Goal: Task Accomplishment & Management: Manage account settings

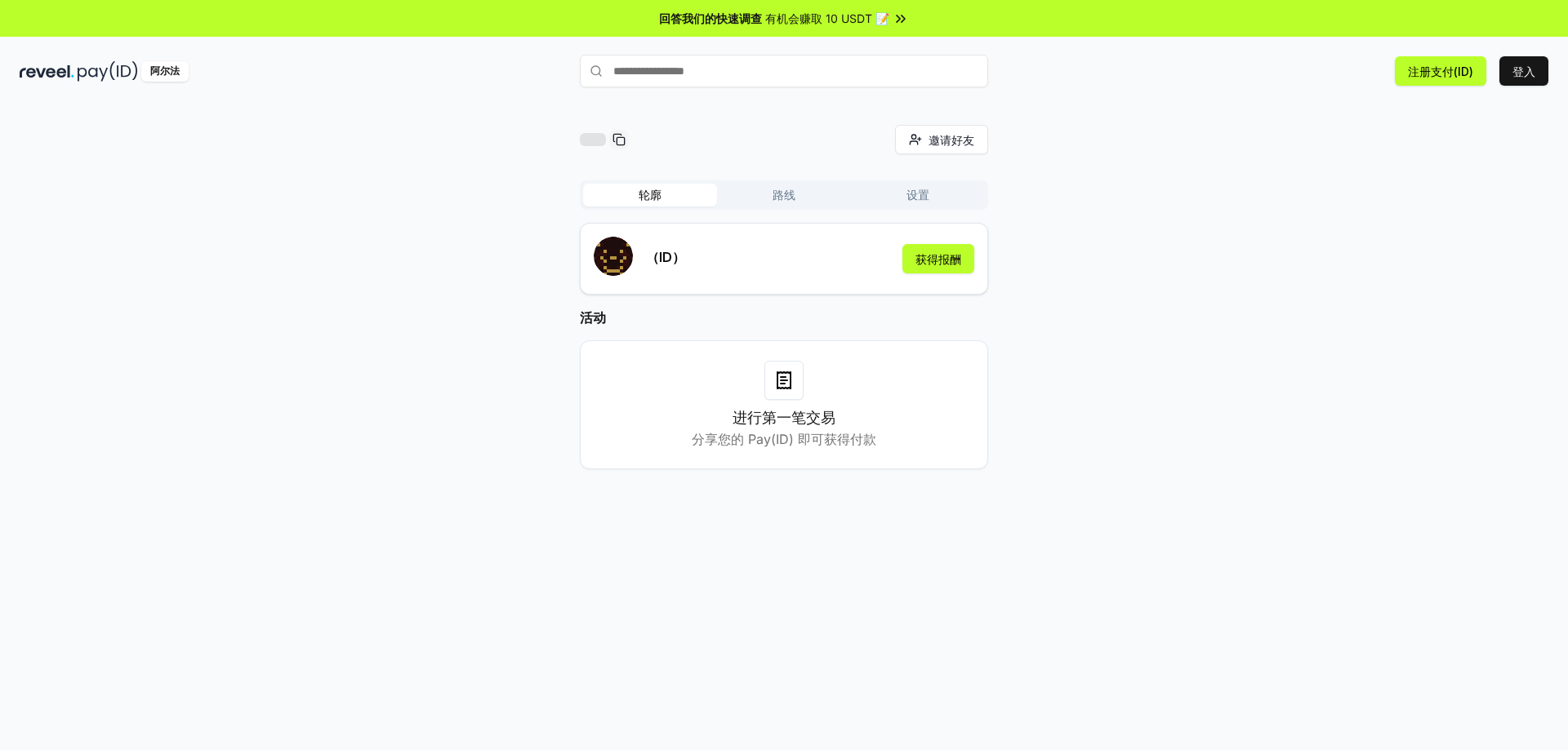
click at [1058, 179] on div "邀请好友 邀请 轮廓 路线 设置 （ID） 获得报酬 活动 进行第一笔交易 分享您的 Pay(ID) 即可获得付款" at bounding box center [783, 310] width 1529 height 371
click at [921, 258] on font "获得报酬" at bounding box center [938, 260] width 45 height 14
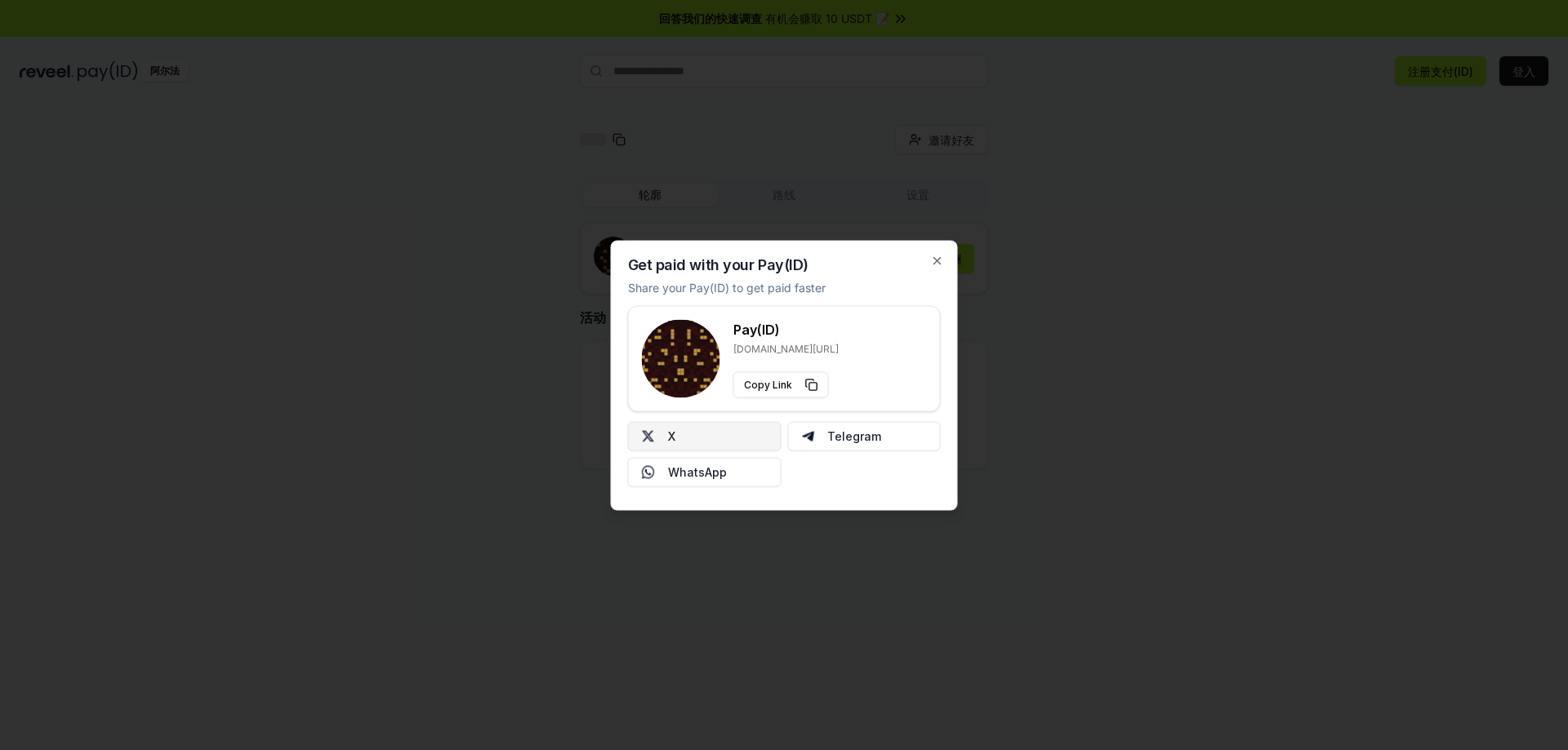
click at [689, 429] on button "X" at bounding box center [705, 436] width 153 height 30
click at [940, 254] on icon "button" at bounding box center [937, 260] width 13 height 13
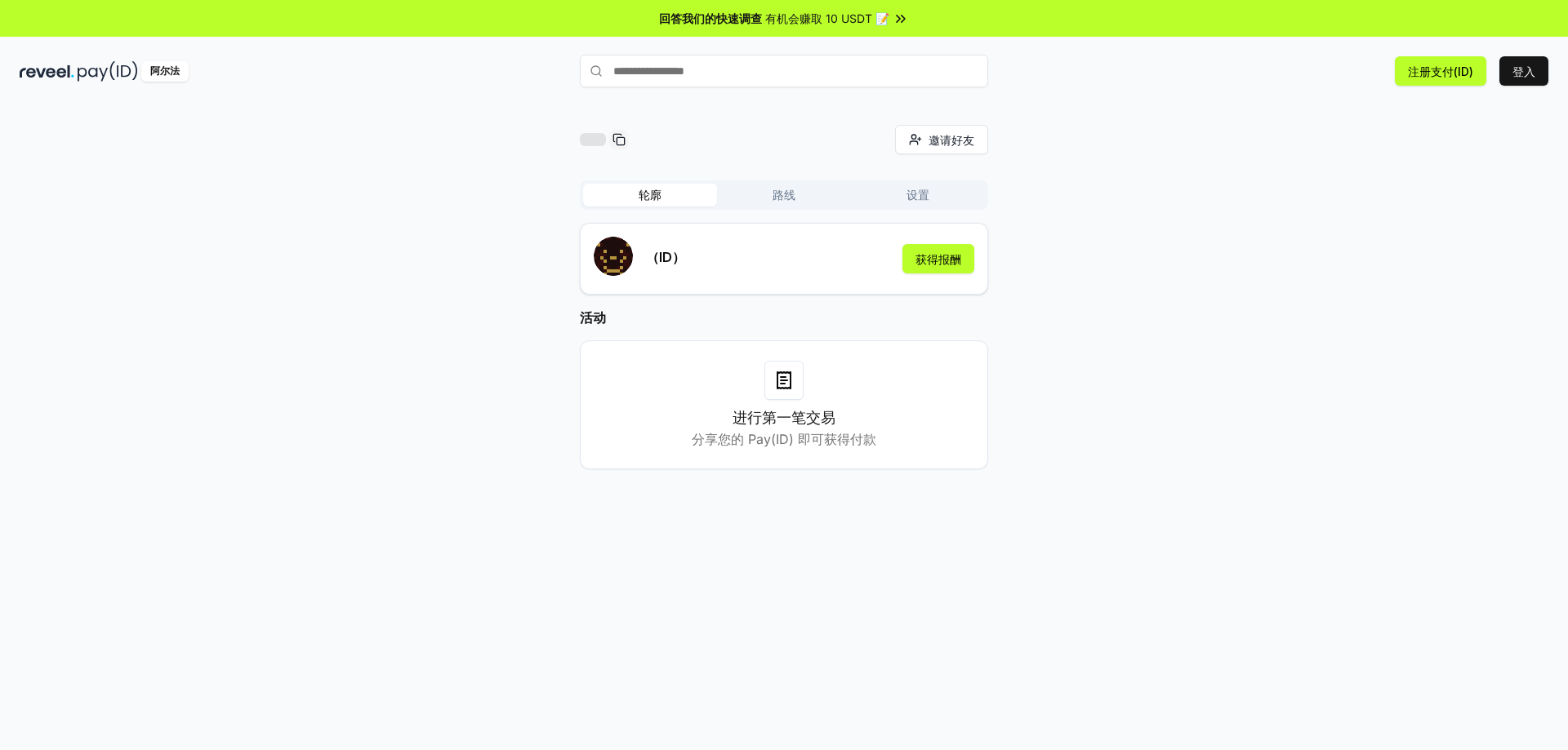
click at [773, 199] on font "路线" at bounding box center [784, 195] width 23 height 14
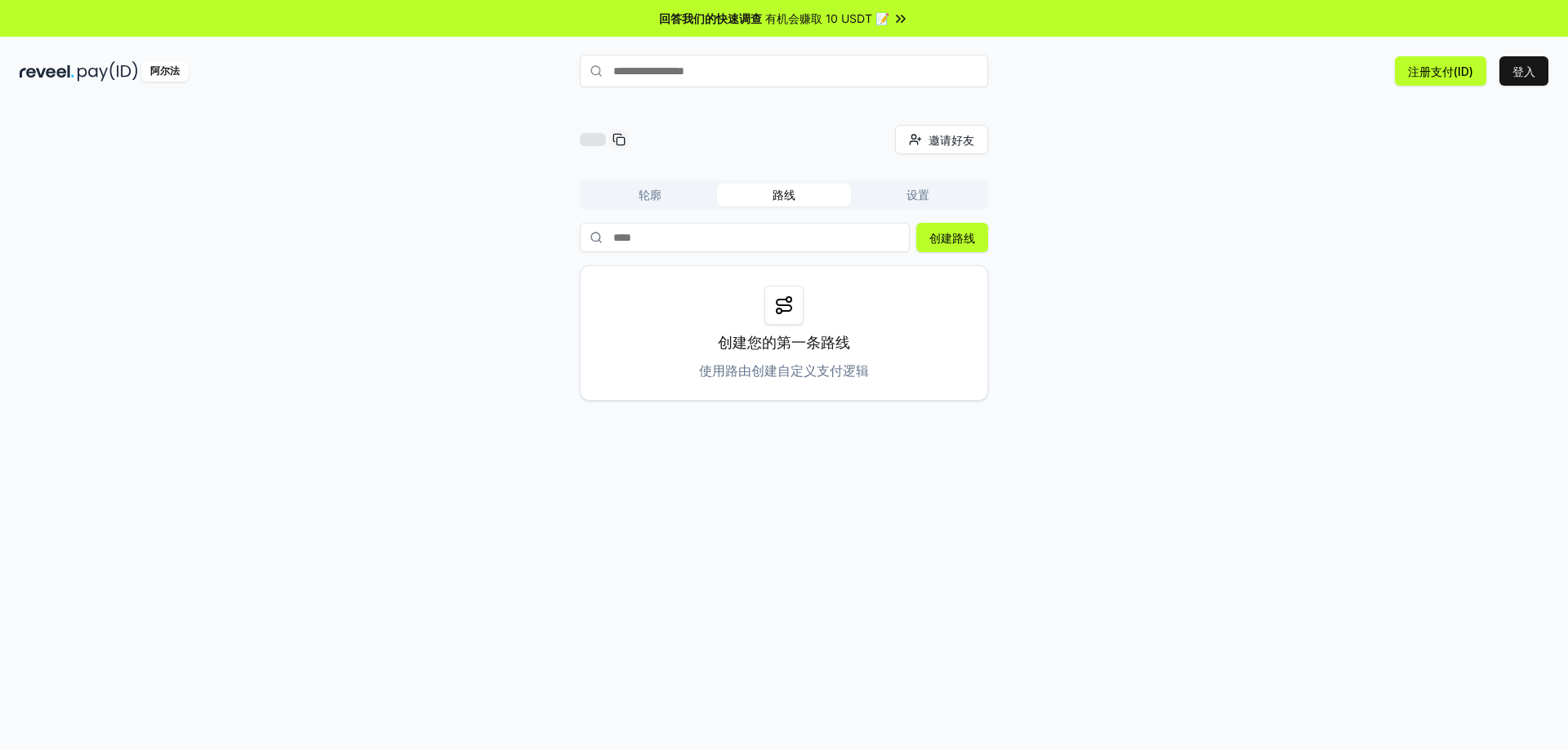
click at [924, 198] on font "设置" at bounding box center [917, 195] width 23 height 14
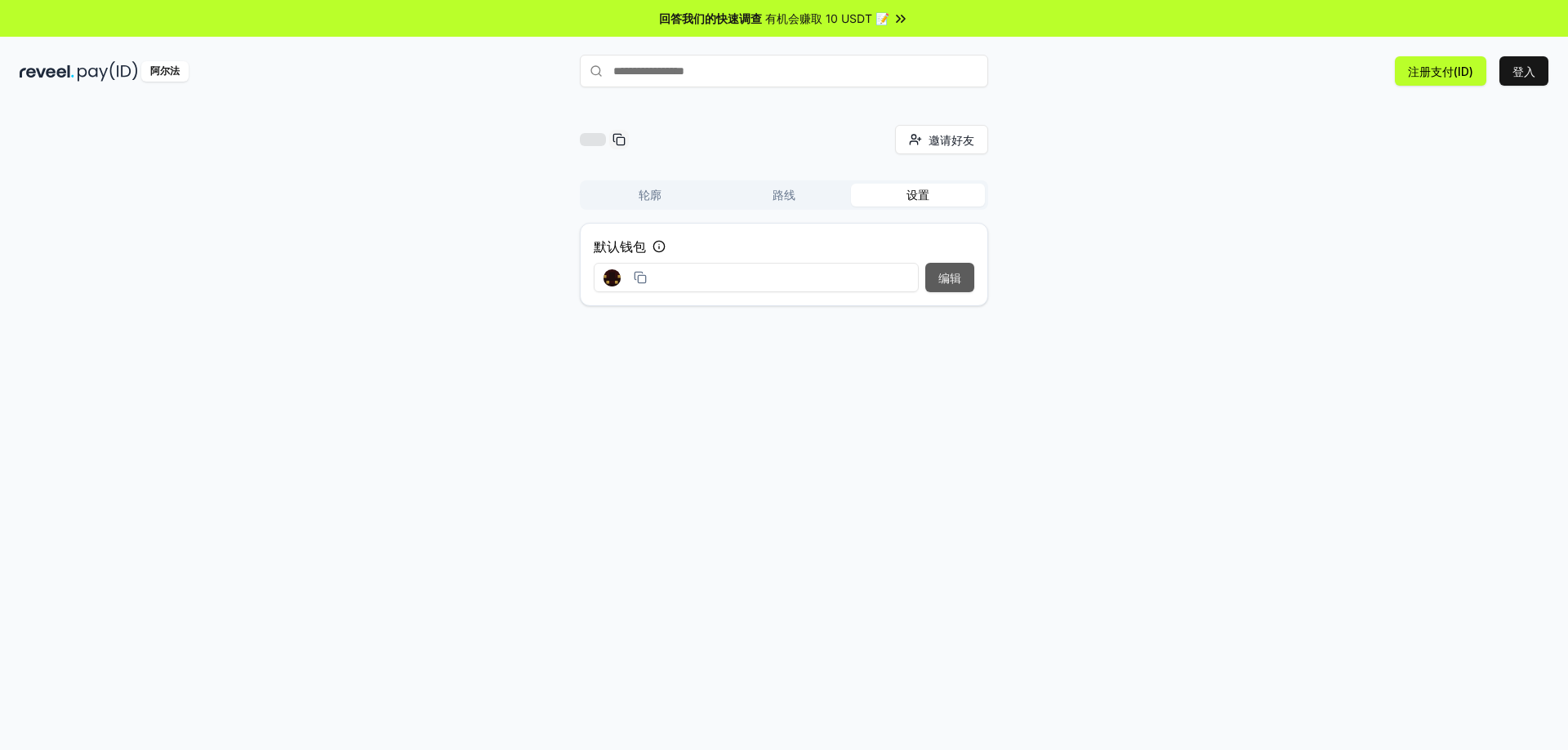
click at [945, 279] on font "编辑" at bounding box center [950, 278] width 23 height 14
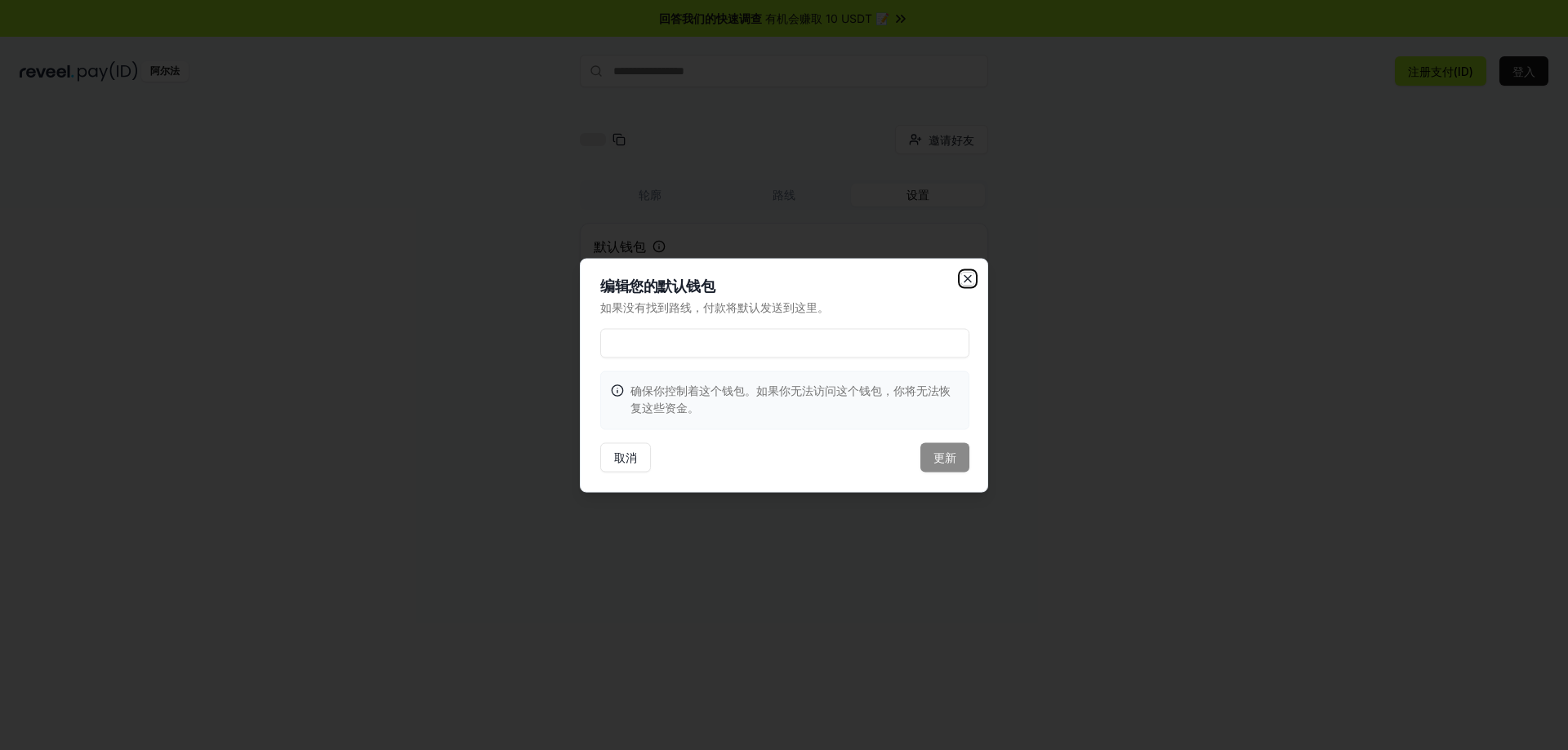
click at [963, 277] on icon "button" at bounding box center [967, 278] width 13 height 13
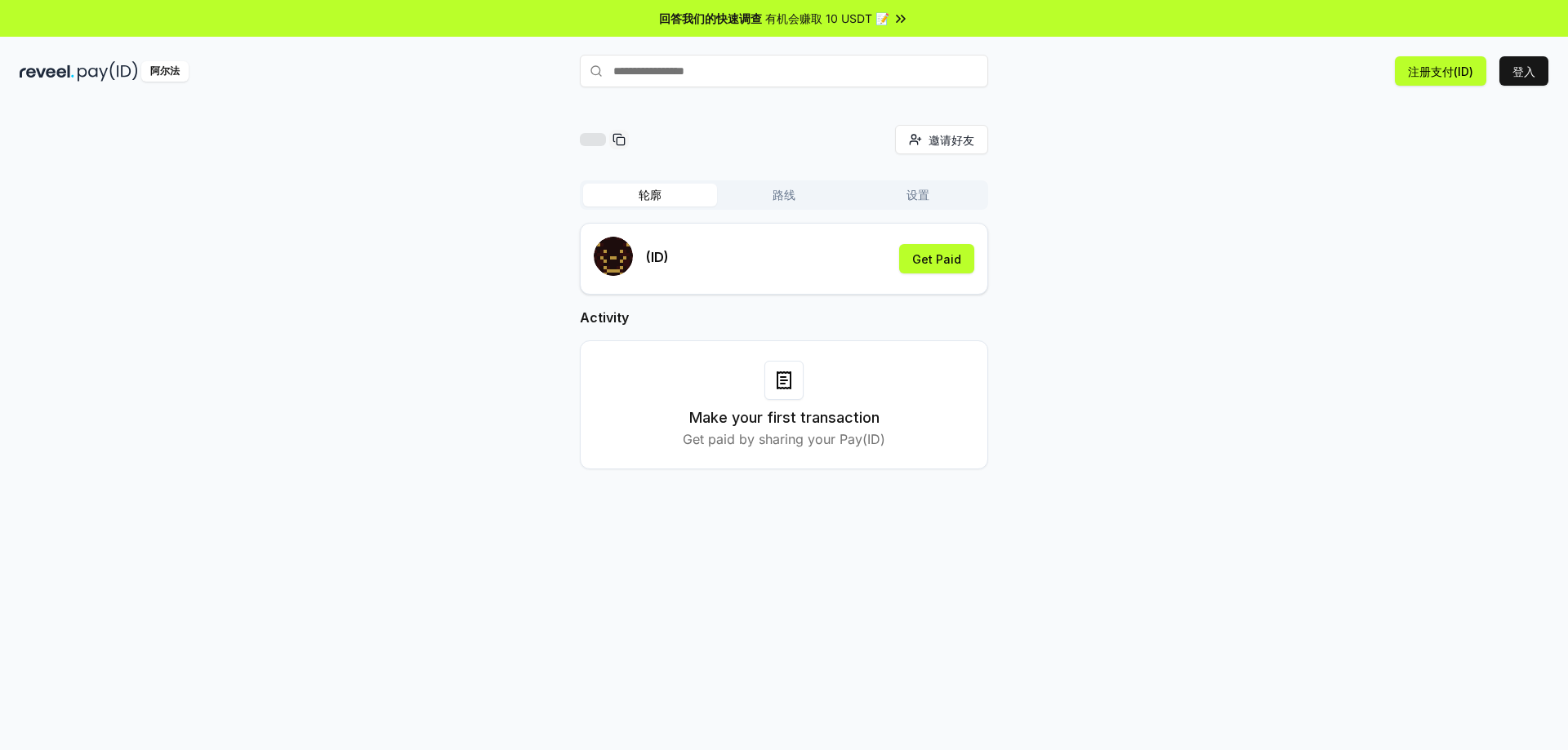
click at [652, 195] on font "轮廓" at bounding box center [650, 195] width 23 height 14
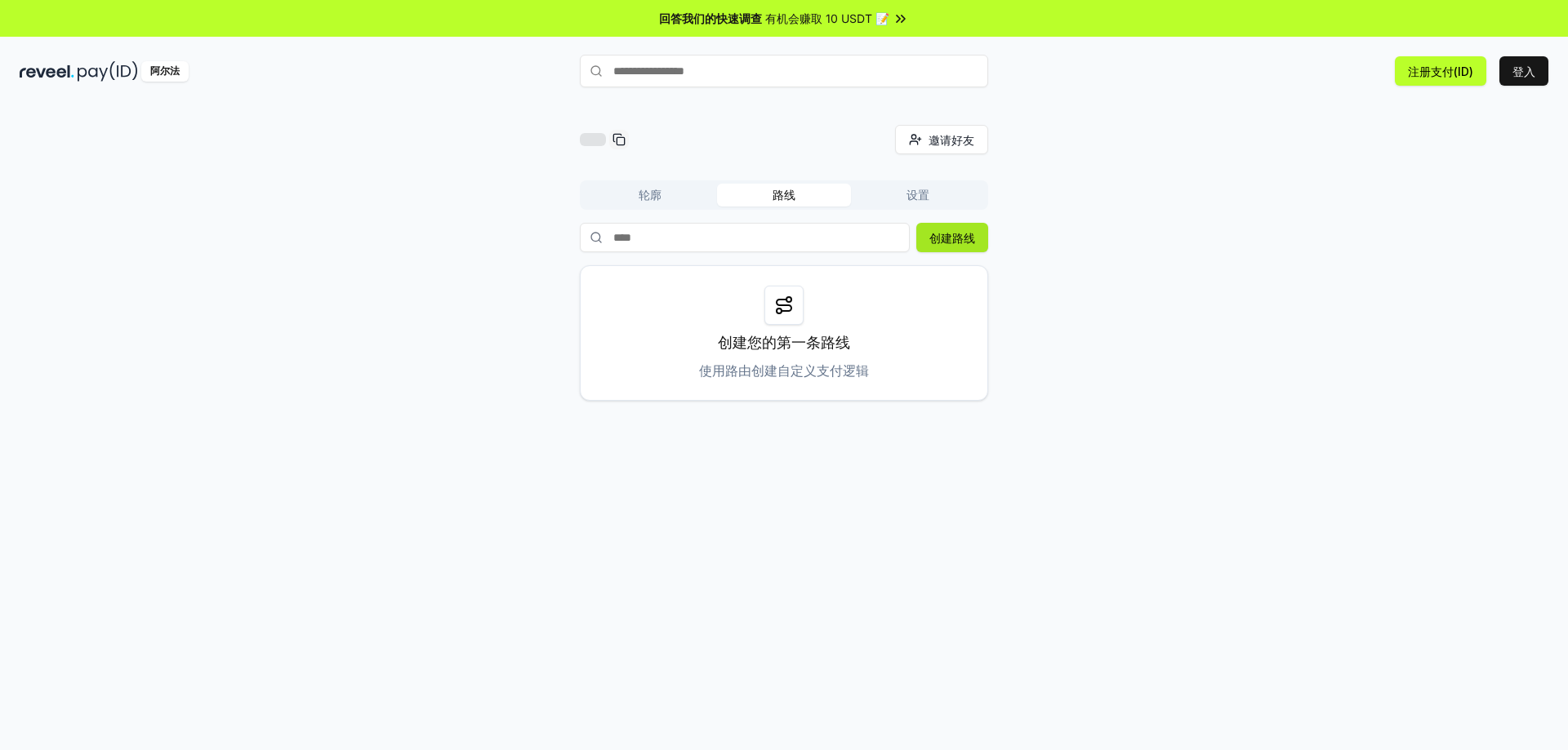
click at [943, 241] on font "创建路线" at bounding box center [952, 238] width 45 height 14
click at [944, 235] on font "创建路线" at bounding box center [952, 238] width 45 height 14
